Goal: Information Seeking & Learning: Learn about a topic

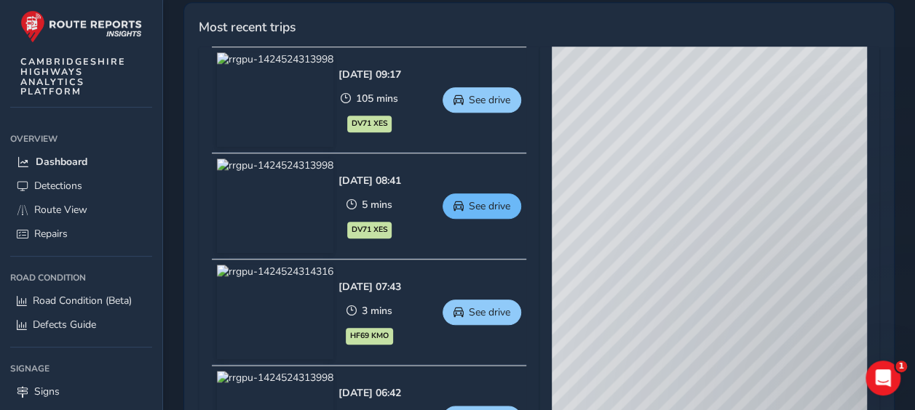
scroll to position [655, 0]
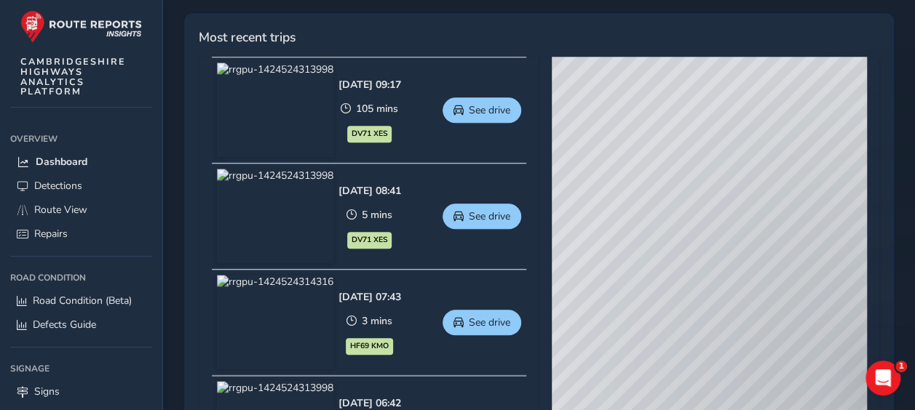
drag, startPoint x: 750, startPoint y: 283, endPoint x: 669, endPoint y: 228, distance: 97.5
click at [669, 228] on div "© Mapbox © OpenStreetMap Improve this map © Maxar" at bounding box center [709, 271] width 315 height 429
drag, startPoint x: 659, startPoint y: 138, endPoint x: 695, endPoint y: 132, distance: 36.2
click at [694, 132] on div "© Mapbox © OpenStreetMap Improve this map © Maxar" at bounding box center [709, 271] width 315 height 429
drag, startPoint x: 646, startPoint y: 218, endPoint x: 808, endPoint y: 183, distance: 166.0
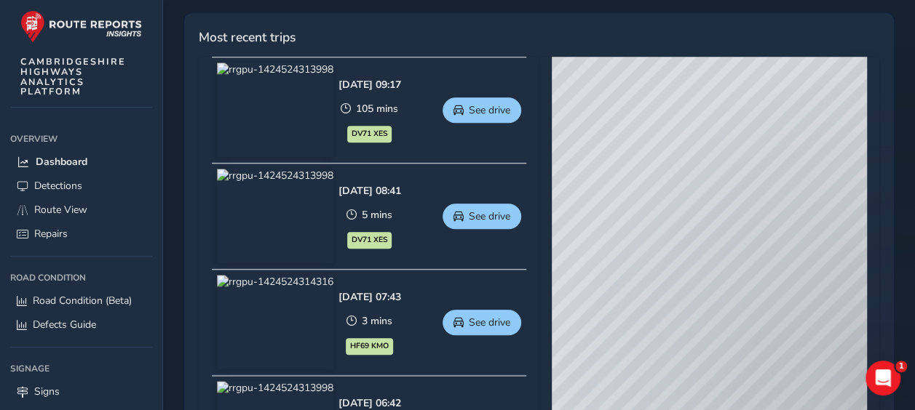
click at [804, 184] on div "© Mapbox © OpenStreetMap Improve this map © Maxar" at bounding box center [709, 271] width 315 height 429
drag, startPoint x: 648, startPoint y: 183, endPoint x: 781, endPoint y: 151, distance: 136.8
click at [777, 152] on div "© Mapbox © OpenStreetMap Improve this map © Maxar" at bounding box center [709, 271] width 315 height 429
drag, startPoint x: 776, startPoint y: 167, endPoint x: 636, endPoint y: 207, distance: 145.5
click at [636, 207] on div "© Mapbox © OpenStreetMap Improve this map © Maxar" at bounding box center [709, 271] width 315 height 429
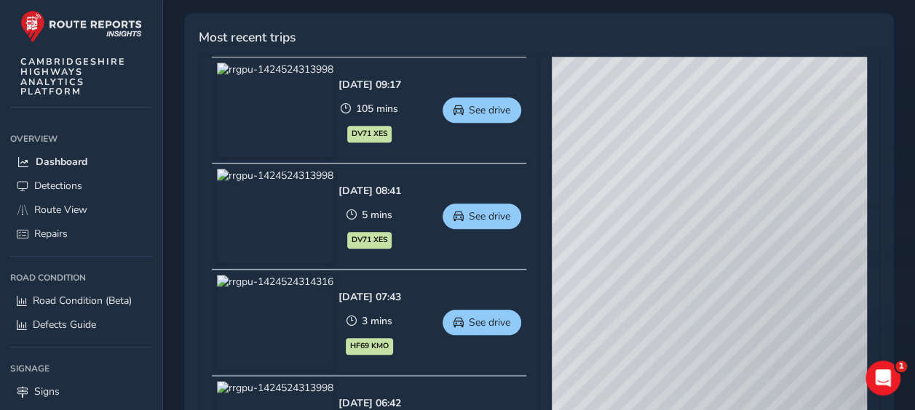
drag, startPoint x: 806, startPoint y: 182, endPoint x: 616, endPoint y: 247, distance: 201.6
click at [616, 247] on div "© Mapbox © OpenStreetMap Improve this map © Maxar" at bounding box center [709, 271] width 315 height 429
click at [660, 201] on div "© Mapbox © OpenStreetMap Improve this map © Maxar" at bounding box center [709, 271] width 315 height 429
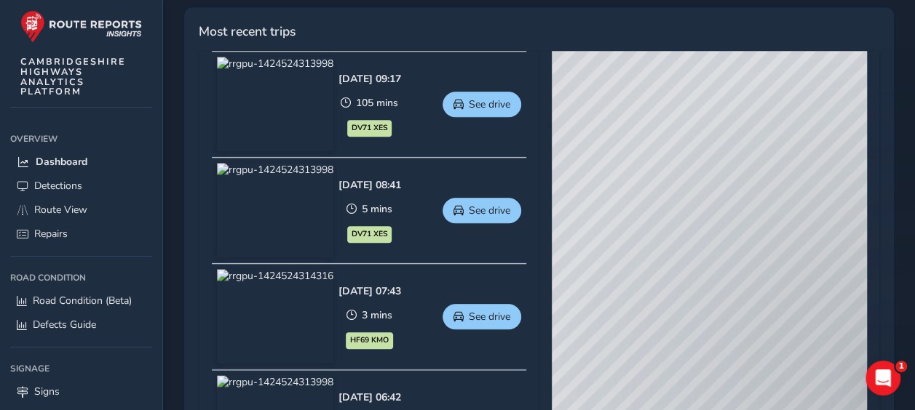
scroll to position [633, 0]
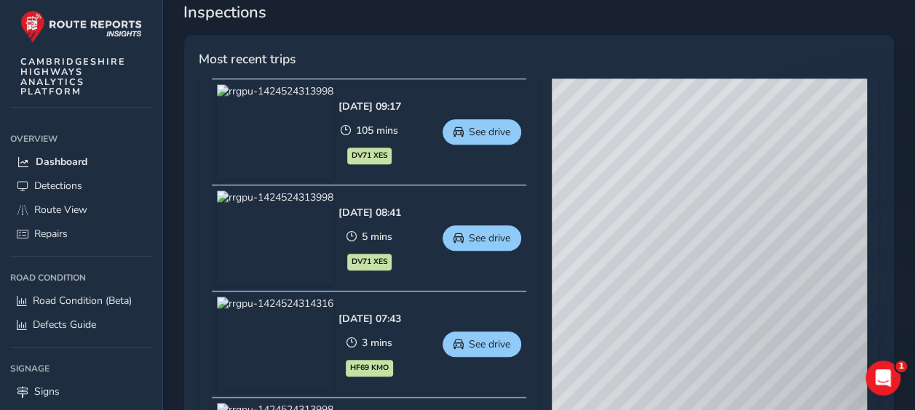
drag, startPoint x: 670, startPoint y: 177, endPoint x: 686, endPoint y: 244, distance: 69.5
click at [686, 244] on div "© Mapbox © OpenStreetMap Improve this map © Maxar" at bounding box center [709, 293] width 315 height 429
drag, startPoint x: 739, startPoint y: 235, endPoint x: 601, endPoint y: 282, distance: 145.4
click at [601, 282] on div "© Mapbox © OpenStreetMap Improve this map © Maxar" at bounding box center [709, 293] width 315 height 429
drag, startPoint x: 669, startPoint y: 302, endPoint x: 600, endPoint y: 235, distance: 96.2
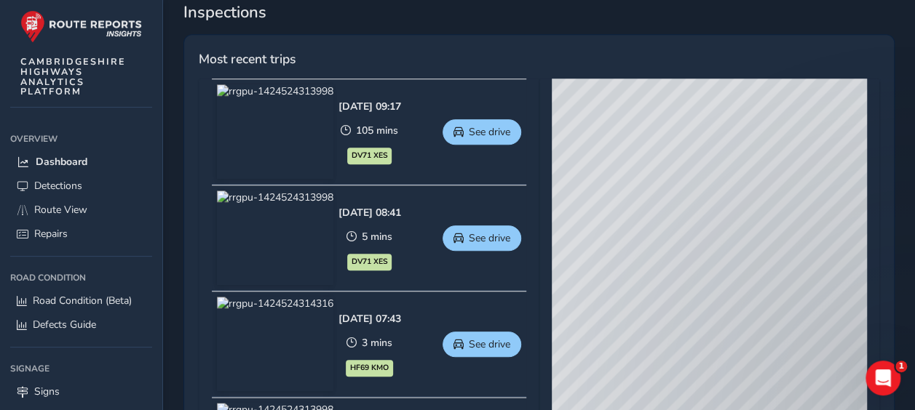
click at [600, 235] on div "© Mapbox © OpenStreetMap Improve this map © Maxar" at bounding box center [709, 293] width 315 height 429
click at [646, 209] on div "© Mapbox © OpenStreetMap Improve this map © Maxar" at bounding box center [709, 293] width 315 height 429
click at [647, 210] on div "© Mapbox © OpenStreetMap Improve this map © Maxar" at bounding box center [709, 293] width 315 height 429
click at [626, 191] on div "© Mapbox © OpenStreetMap Improve this map © Maxar" at bounding box center [709, 293] width 315 height 429
drag, startPoint x: 619, startPoint y: 263, endPoint x: 783, endPoint y: 243, distance: 165.0
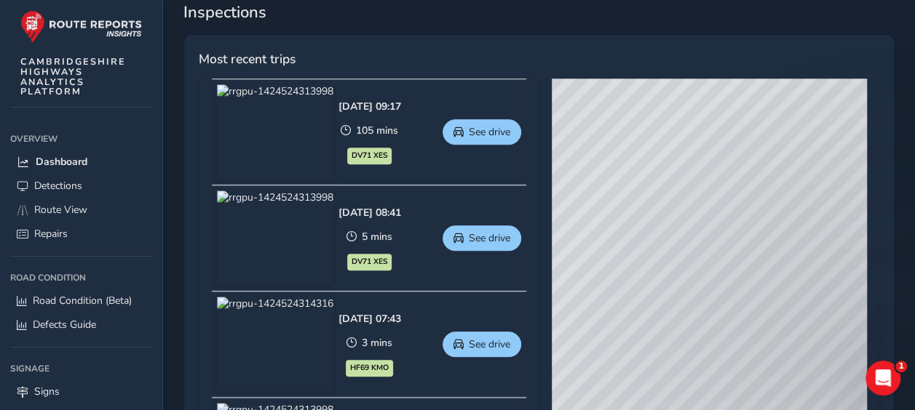
click at [783, 243] on div "© Mapbox © OpenStreetMap Improve this map © Maxar" at bounding box center [709, 293] width 315 height 429
click at [43, 187] on span "Detections" at bounding box center [58, 186] width 48 height 14
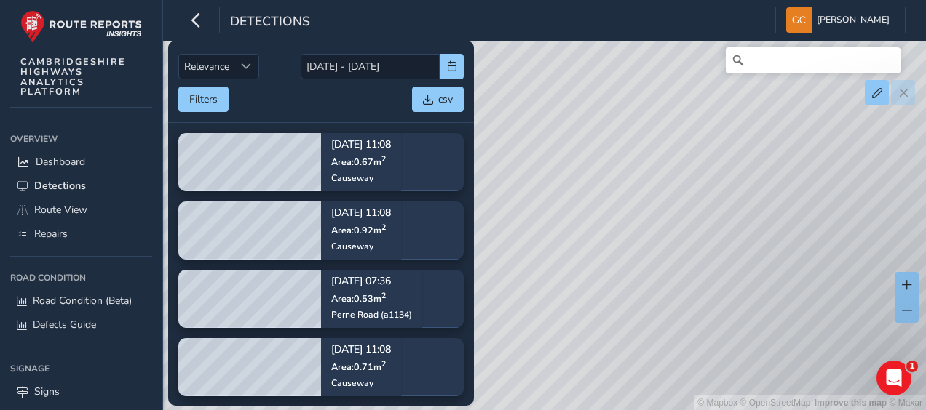
drag, startPoint x: 602, startPoint y: 277, endPoint x: 544, endPoint y: 221, distance: 80.8
click at [544, 221] on div "© Mapbox © OpenStreetMap Improve this map © Maxar" at bounding box center [463, 205] width 926 height 410
drag, startPoint x: 591, startPoint y: 241, endPoint x: 661, endPoint y: 226, distance: 71.4
click at [661, 226] on div "© Mapbox © OpenStreetMap Improve this map © Maxar" at bounding box center [463, 205] width 926 height 410
drag, startPoint x: 648, startPoint y: 250, endPoint x: 576, endPoint y: 220, distance: 78.9
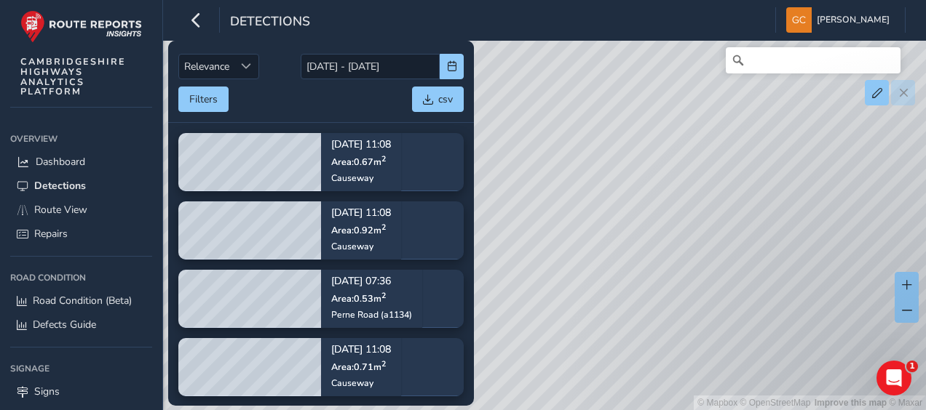
click at [576, 220] on div "© Mapbox © OpenStreetMap Improve this map © Maxar" at bounding box center [463, 205] width 926 height 410
click at [610, 243] on div "© Mapbox © OpenStreetMap Improve this map © Maxar" at bounding box center [463, 205] width 926 height 410
click at [73, 209] on span "Route View" at bounding box center [60, 210] width 53 height 14
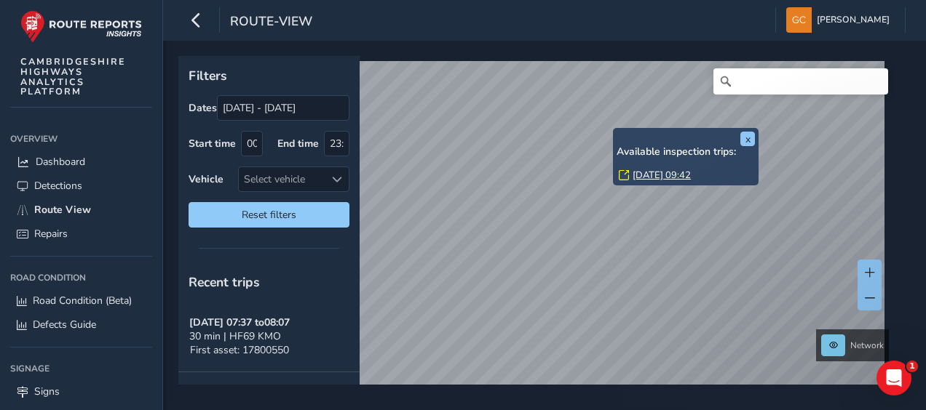
click at [657, 177] on link "[DATE] 09:42" at bounding box center [661, 175] width 58 height 13
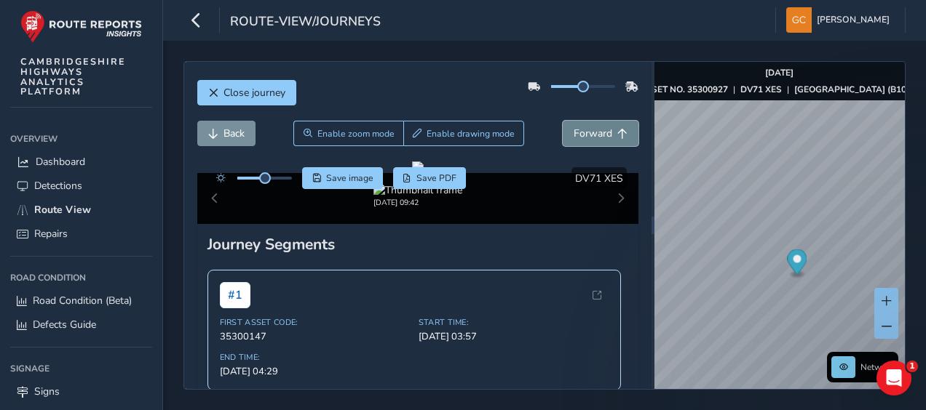
click at [581, 132] on span "Forward" at bounding box center [592, 134] width 39 height 14
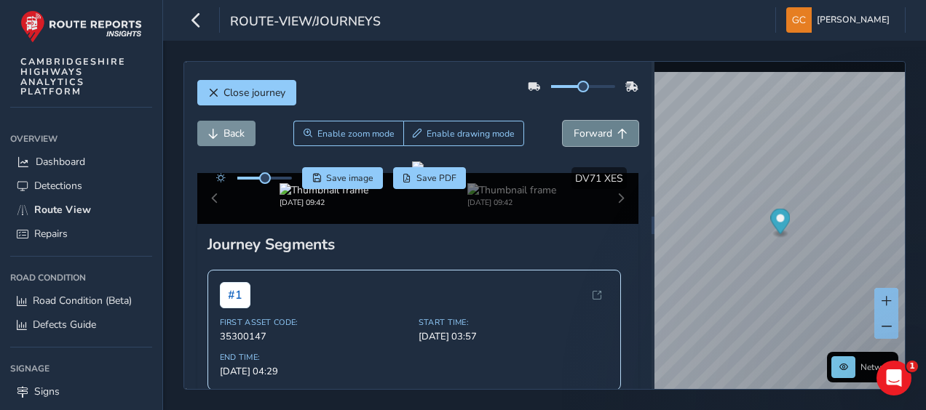
click at [581, 132] on span "Forward" at bounding box center [592, 134] width 39 height 14
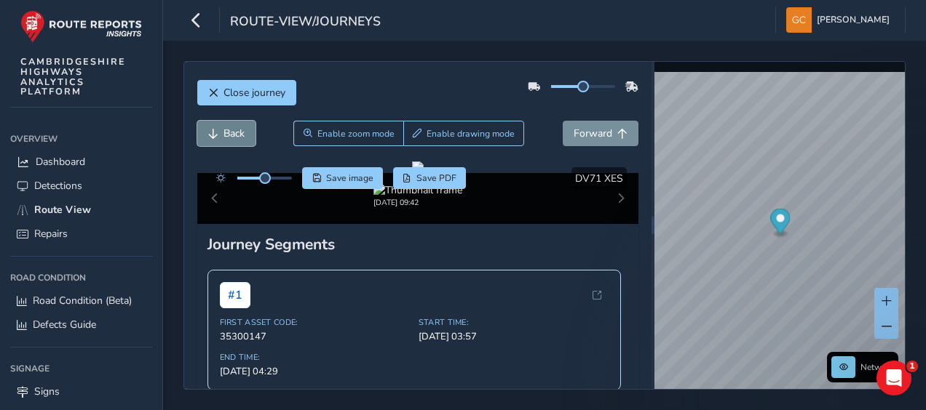
click at [221, 129] on button "Back" at bounding box center [226, 133] width 58 height 25
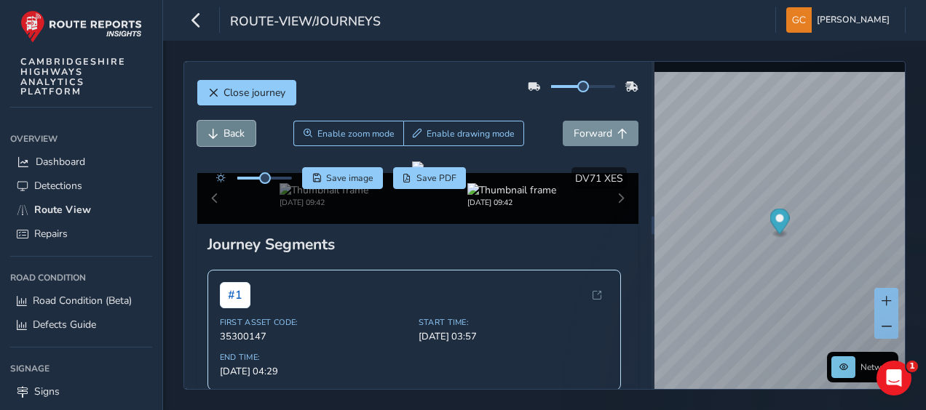
click at [221, 129] on button "Back" at bounding box center [226, 133] width 58 height 25
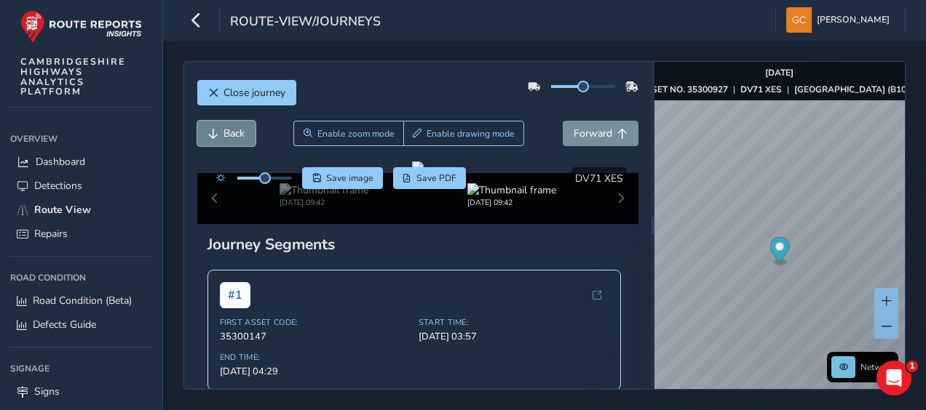
click at [221, 129] on button "Back" at bounding box center [226, 133] width 58 height 25
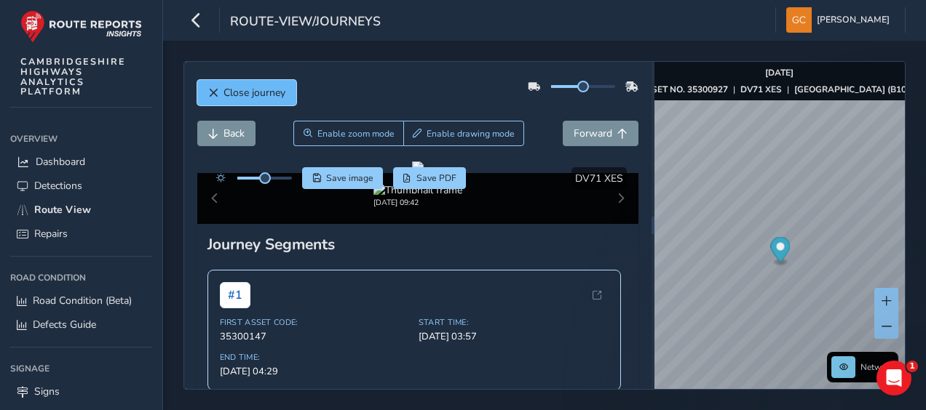
click at [274, 95] on span "Close journey" at bounding box center [254, 93] width 62 height 14
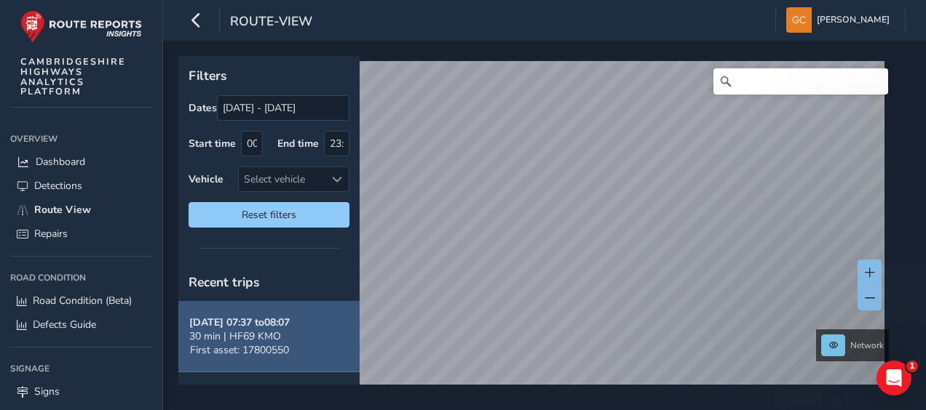
click at [274, 330] on span "30 min | HF69 KMO" at bounding box center [235, 337] width 92 height 14
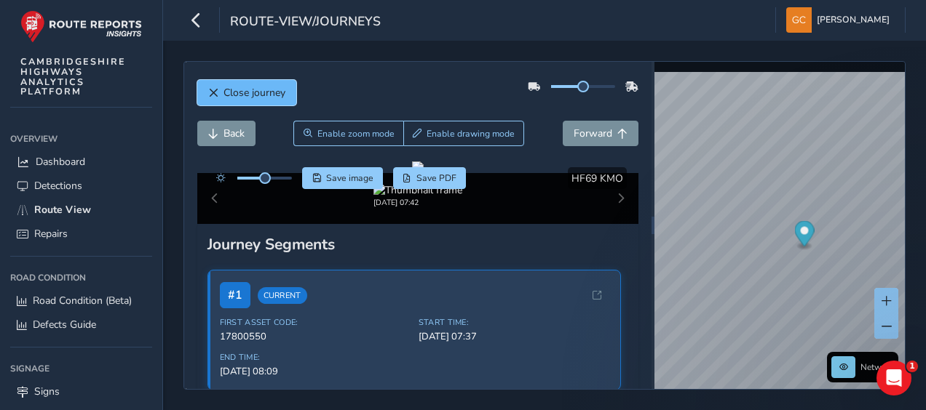
click at [250, 96] on span "Close journey" at bounding box center [254, 93] width 62 height 14
